Goal: Information Seeking & Learning: Learn about a topic

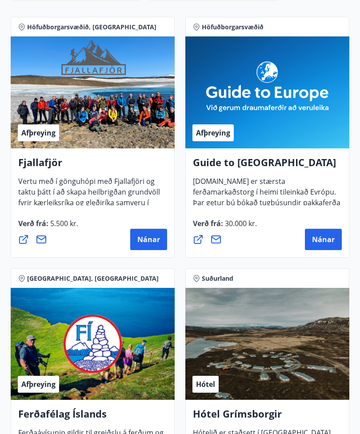
scroll to position [147, 0]
click at [330, 239] on span "Nánar" at bounding box center [323, 239] width 23 height 10
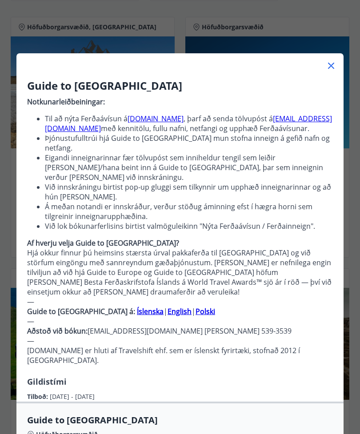
scroll to position [0, 0]
click at [327, 67] on icon at bounding box center [331, 65] width 11 height 11
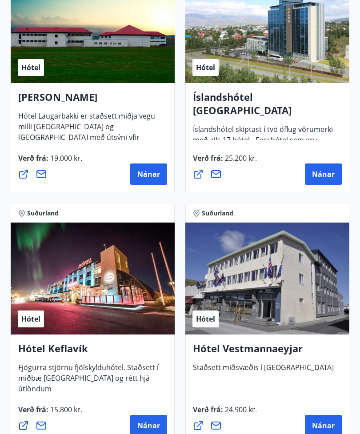
scroll to position [2476, 0]
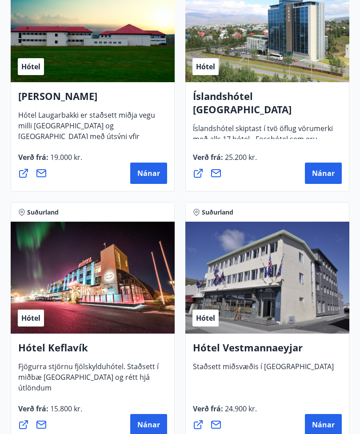
click at [320, 171] on span "Nánar" at bounding box center [323, 174] width 23 height 10
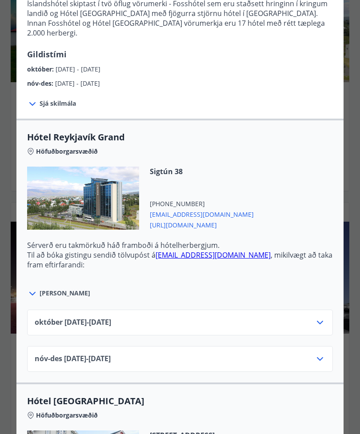
scroll to position [192, 0]
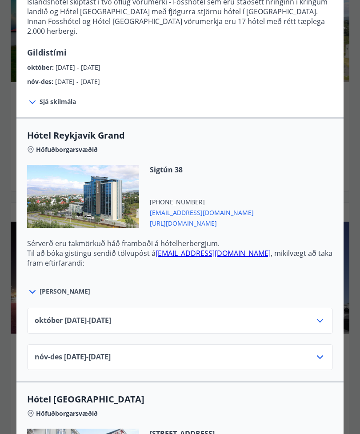
click at [324, 321] on icon at bounding box center [319, 320] width 11 height 11
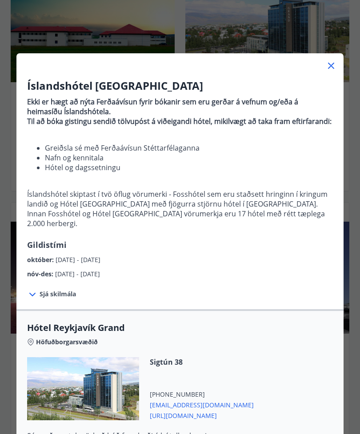
scroll to position [0, 0]
click at [331, 61] on icon at bounding box center [331, 65] width 11 height 11
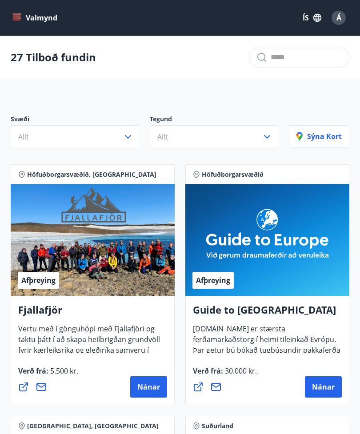
click at [31, 12] on button "Valmynd" at bounding box center [36, 18] width 50 height 16
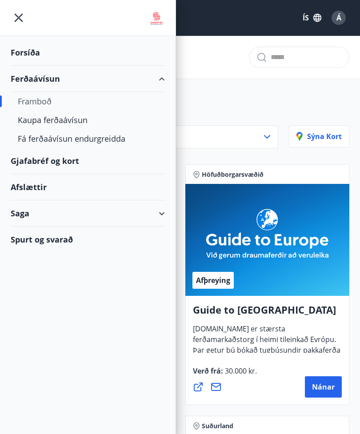
click at [30, 47] on div "Forsíða" at bounding box center [88, 53] width 154 height 26
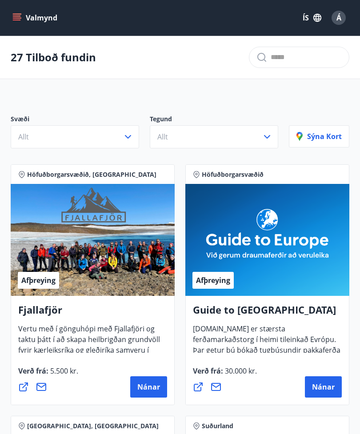
click at [340, 16] on span "Á" at bounding box center [338, 18] width 5 height 10
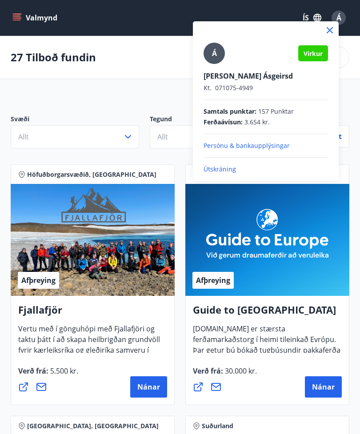
click at [0, 16] on div at bounding box center [180, 217] width 360 height 434
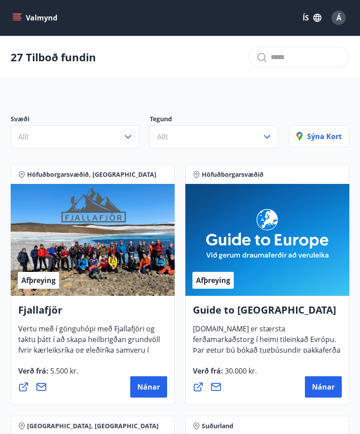
click at [21, 15] on button "Valmynd" at bounding box center [36, 18] width 50 height 16
click at [23, 8] on div "Valmynd ÍS Á" at bounding box center [180, 17] width 338 height 21
click at [16, 14] on icon "menu" at bounding box center [18, 14] width 10 height 1
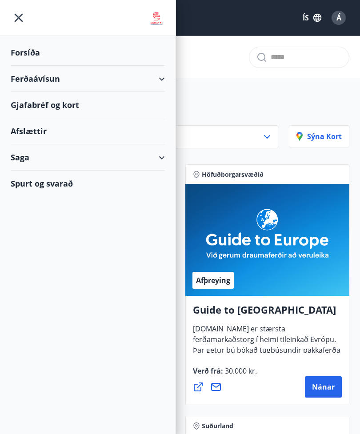
click at [19, 101] on div "Gjafabréf og kort" at bounding box center [88, 105] width 154 height 26
